Goal: Task Accomplishment & Management: Manage account settings

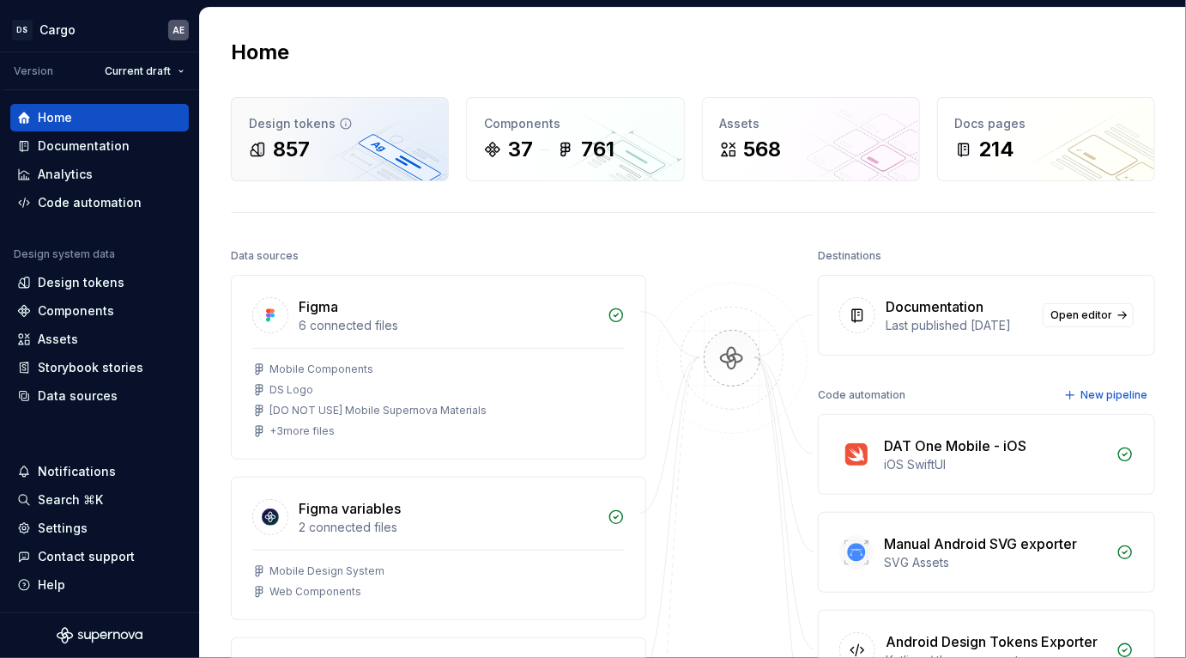
click at [294, 142] on div "857" at bounding box center [291, 149] width 37 height 27
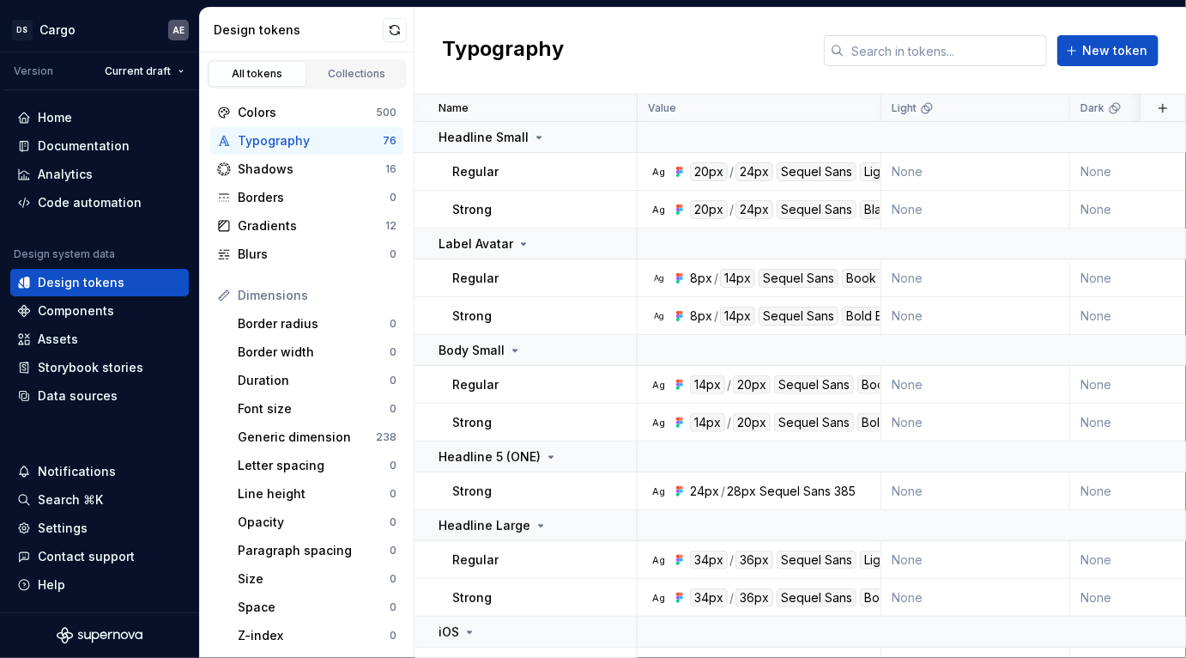
click at [1000, 54] on input "text" at bounding box center [946, 50] width 203 height 31
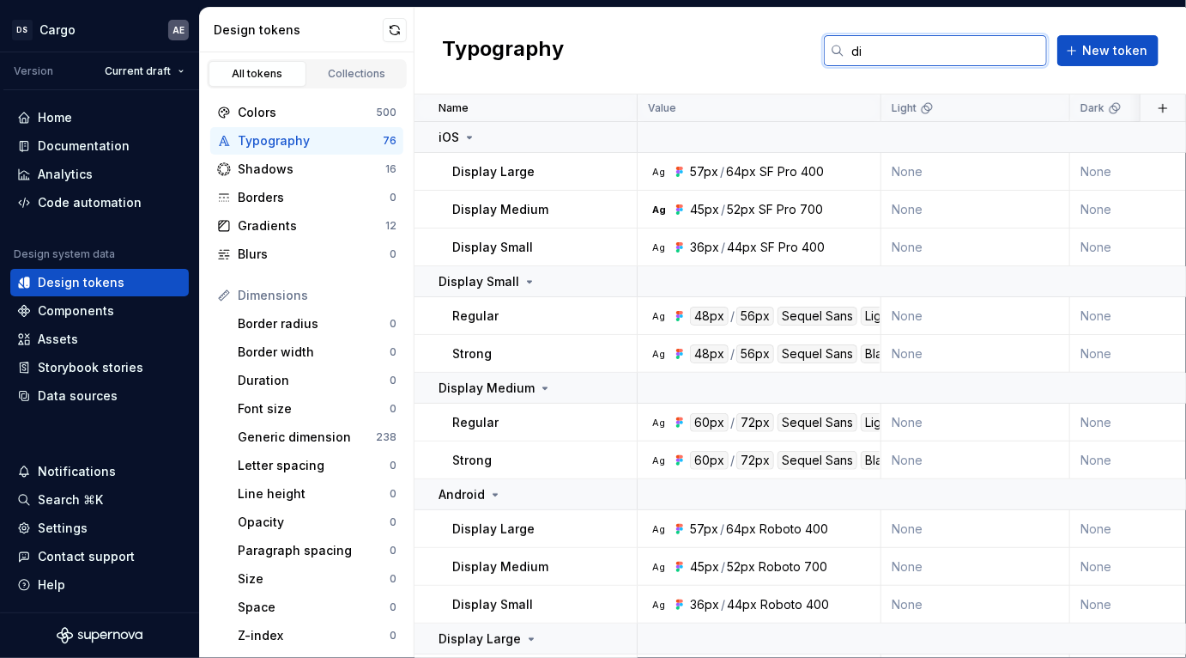
type input "d"
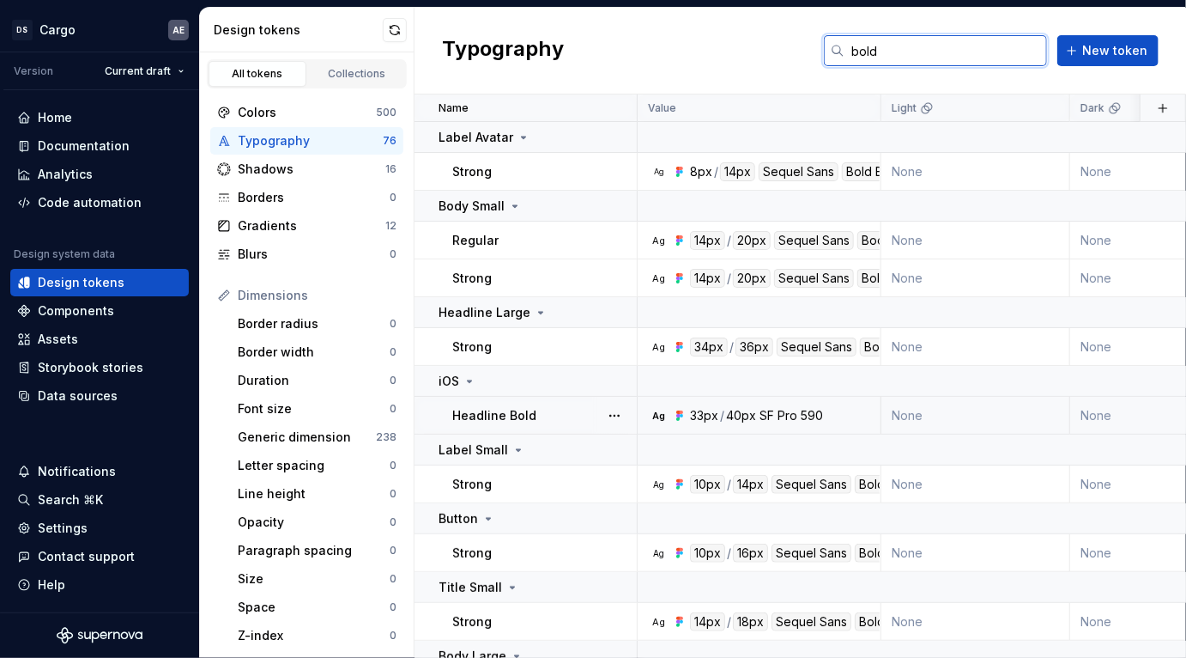
type input "bold"
click at [715, 408] on div "33px" at bounding box center [704, 415] width 28 height 17
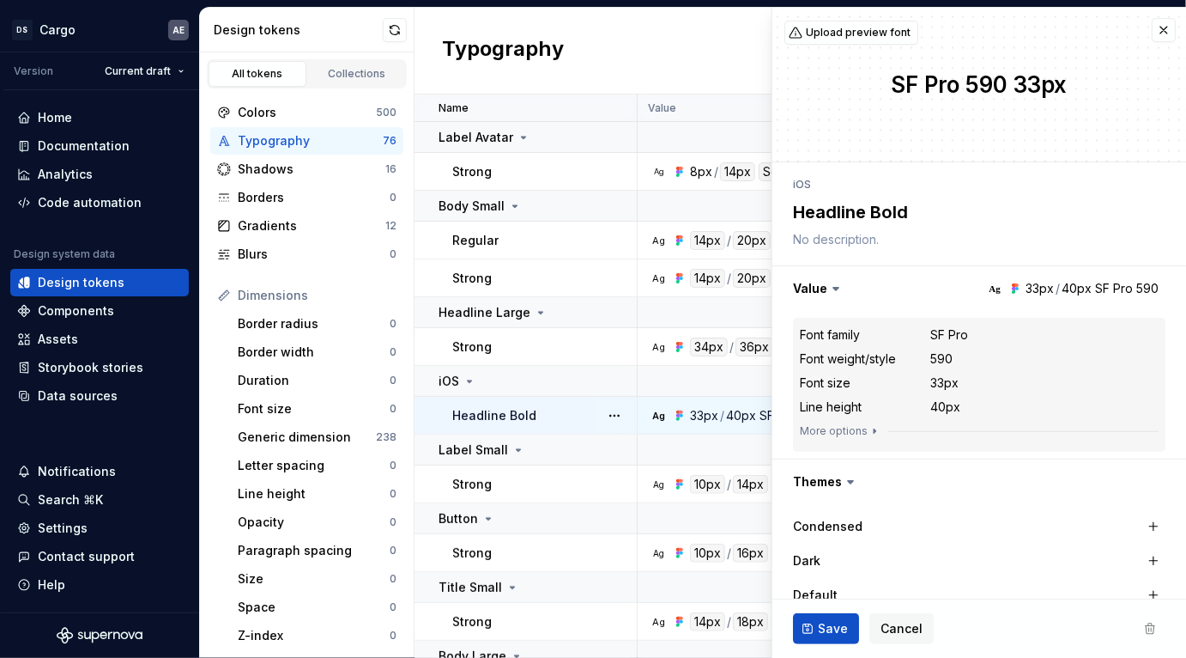
type textarea "*"
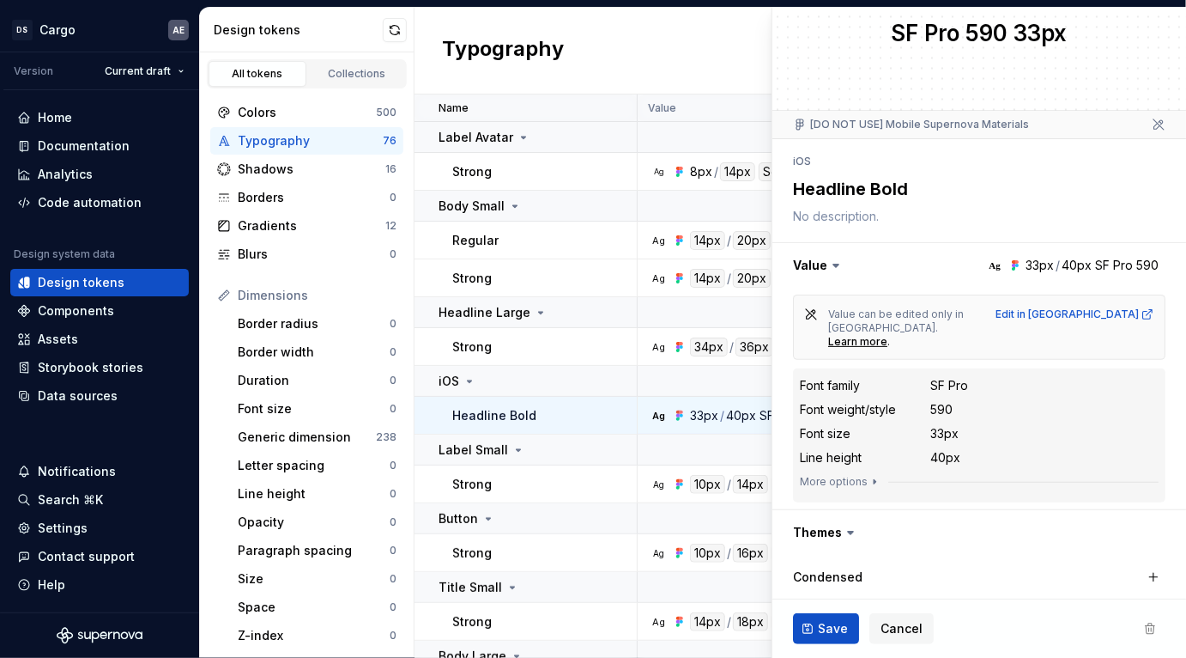
scroll to position [54, 0]
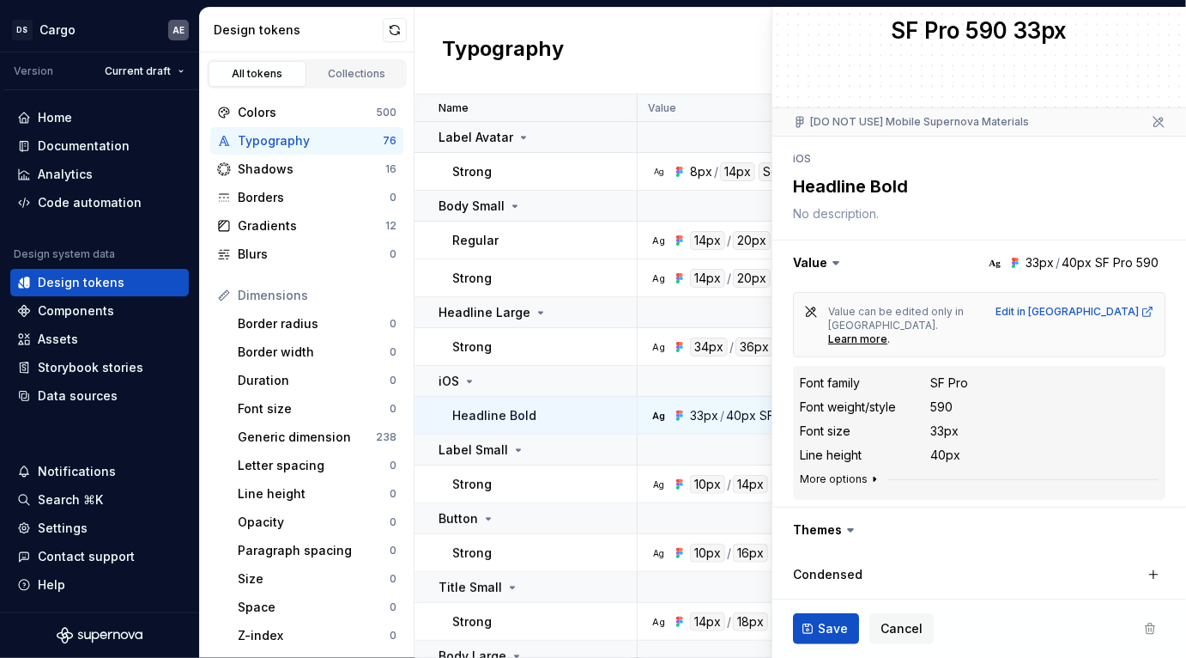
click at [859, 472] on button "More options" at bounding box center [841, 479] width 82 height 14
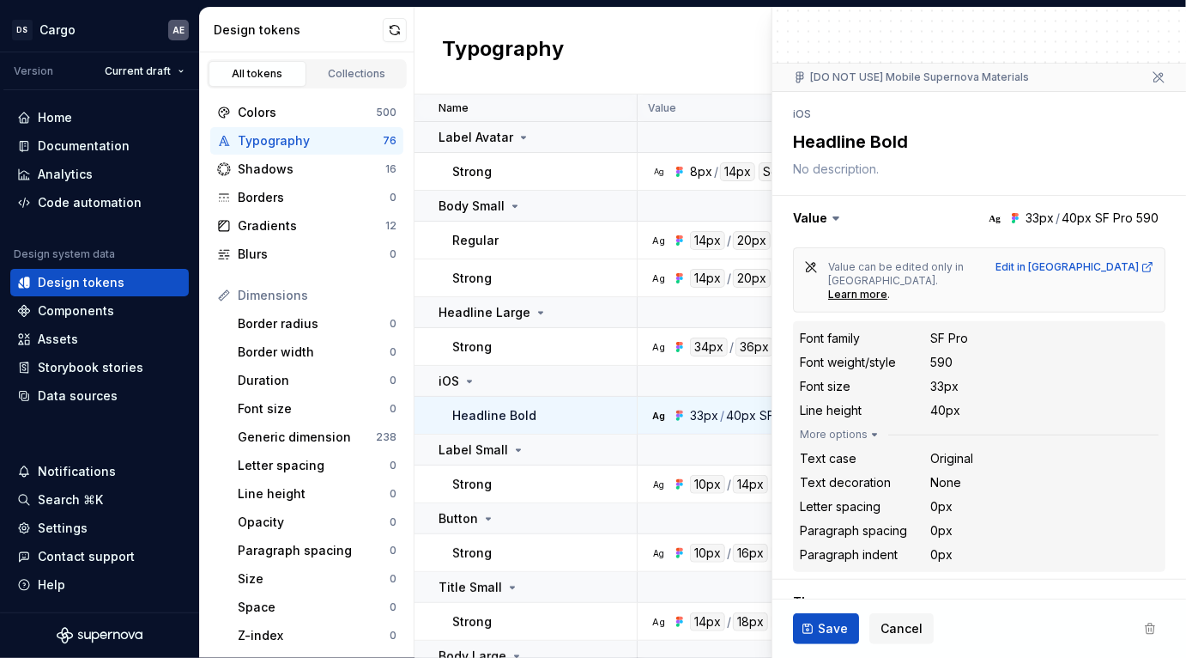
scroll to position [94, 0]
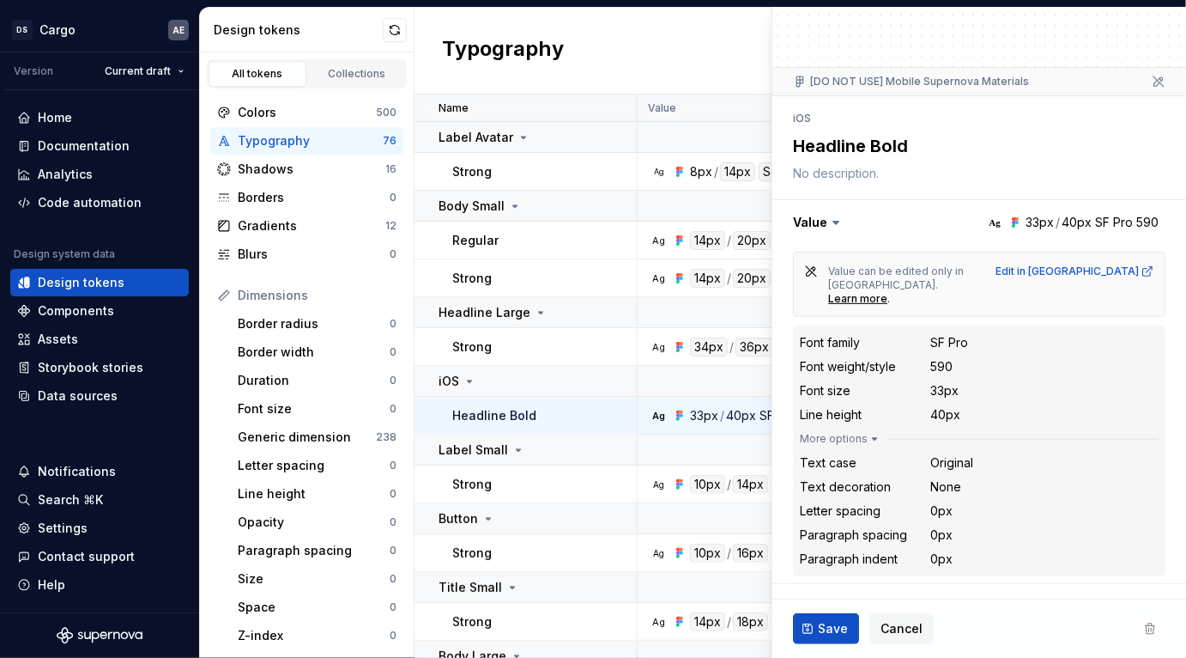
type textarea "*"
